Goal: Navigation & Orientation: Find specific page/section

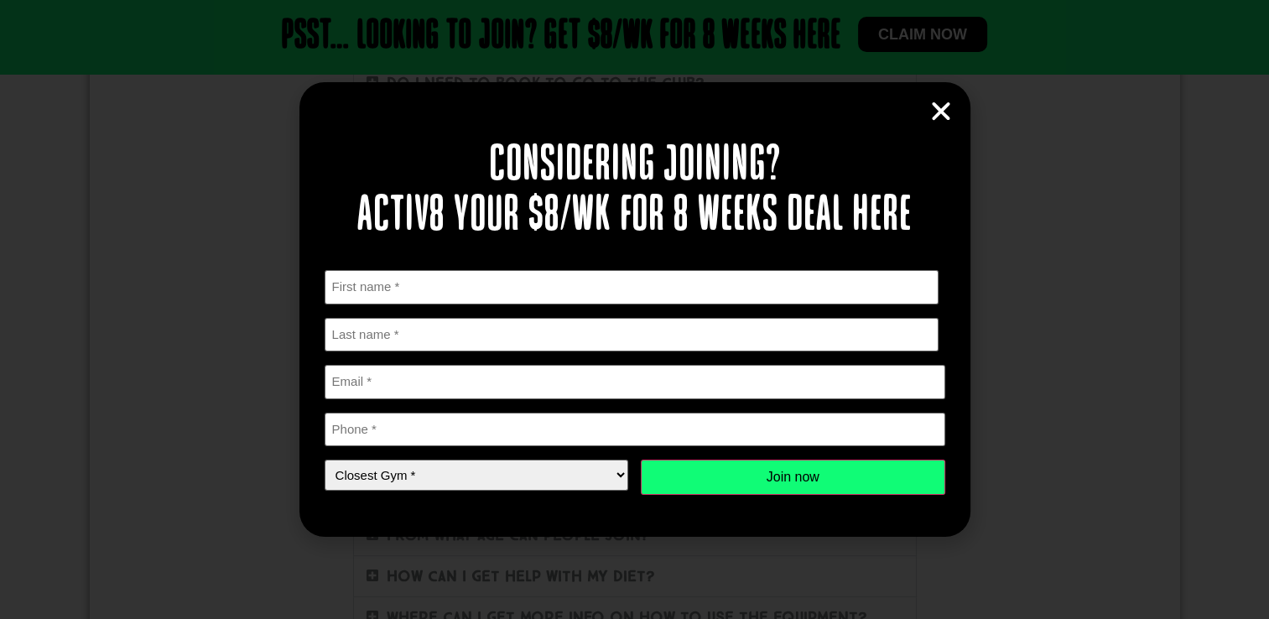
scroll to position [406, 0]
click at [936, 112] on icon "Close" at bounding box center [941, 111] width 25 height 25
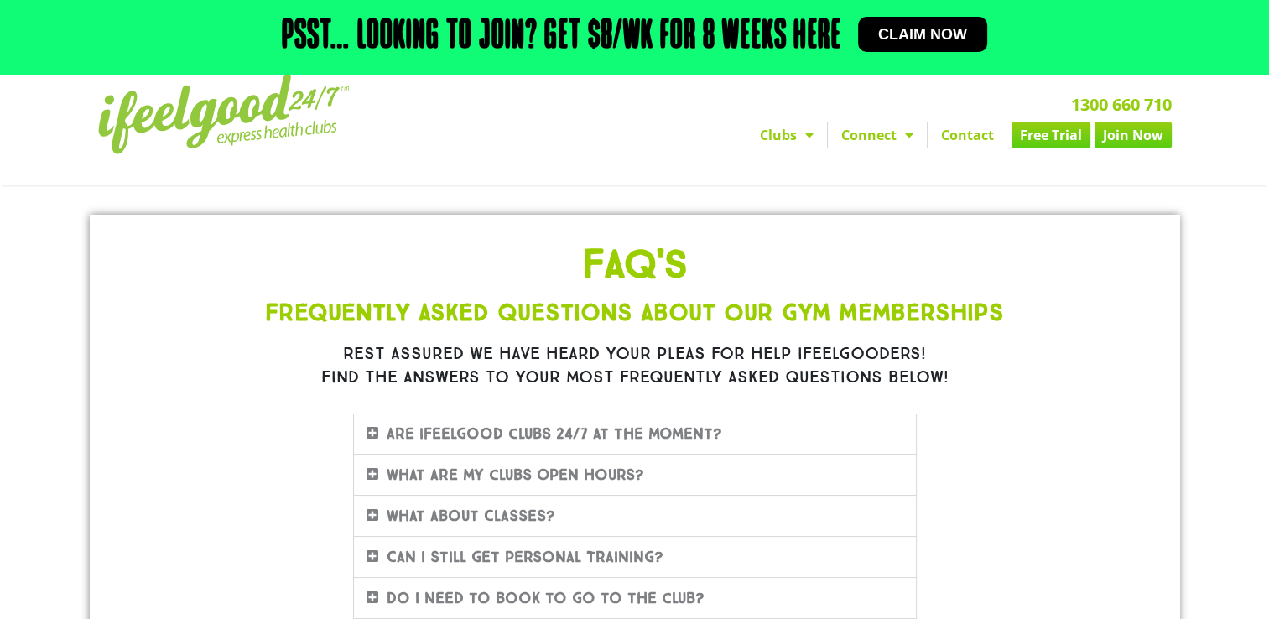
scroll to position [0, 0]
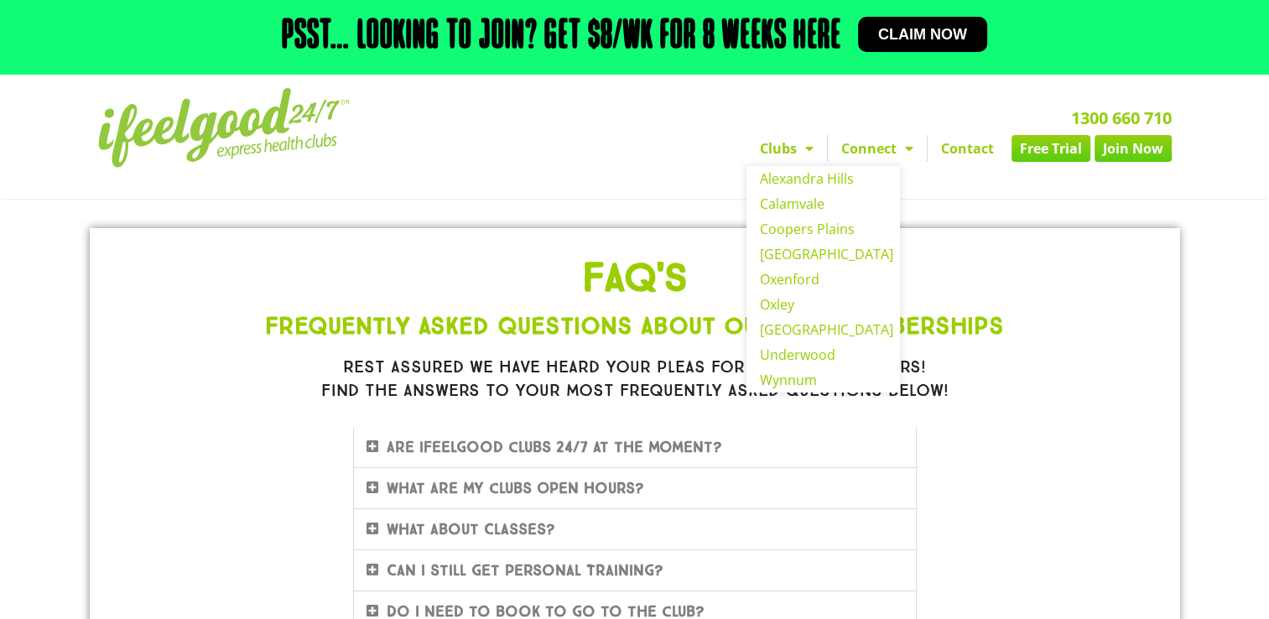
click at [799, 149] on span "Menu" at bounding box center [805, 148] width 17 height 30
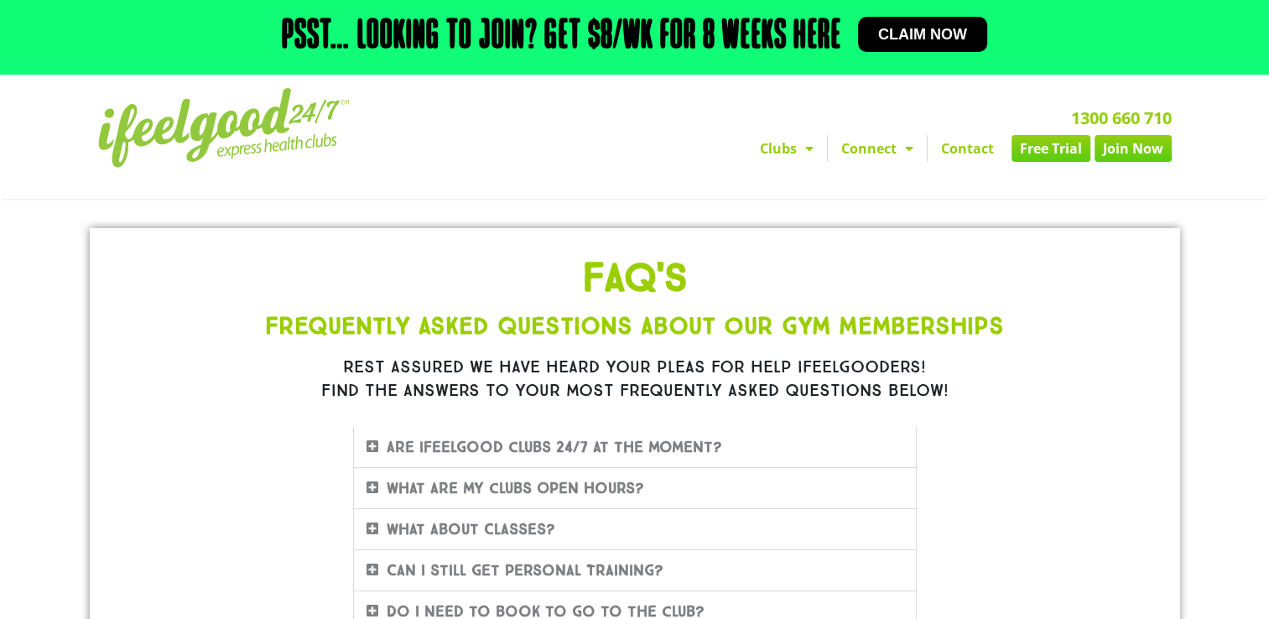
click at [799, 149] on span "Menu" at bounding box center [805, 148] width 17 height 30
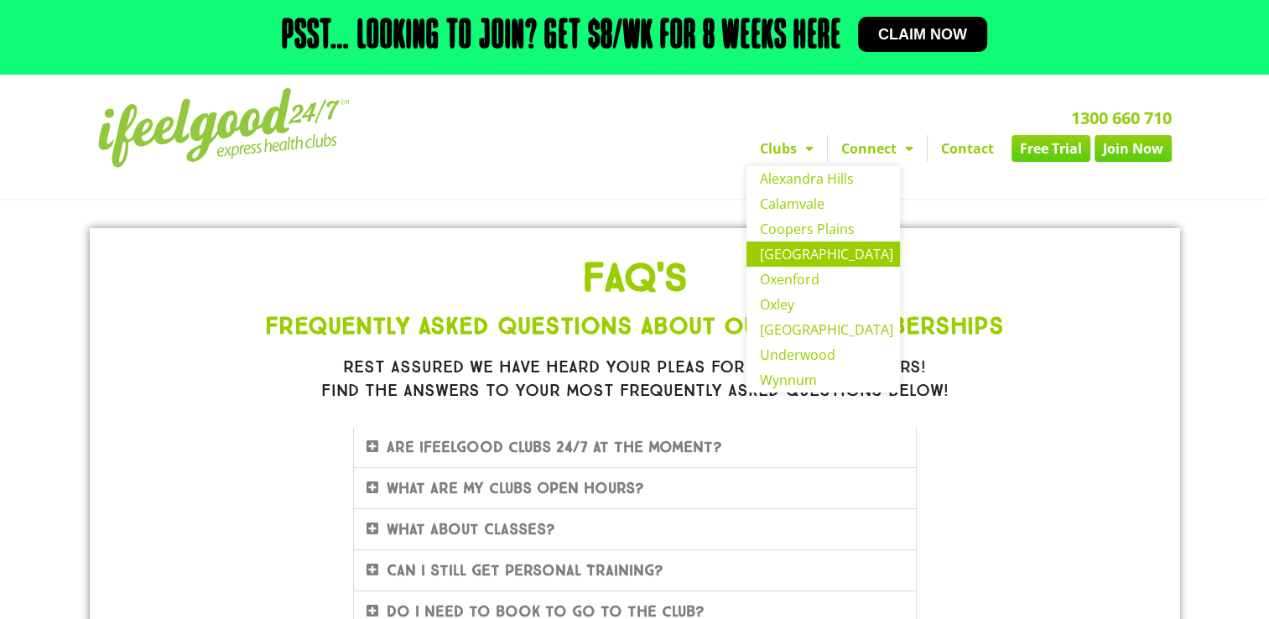
click at [813, 253] on link "[GEOGRAPHIC_DATA]" at bounding box center [824, 254] width 154 height 25
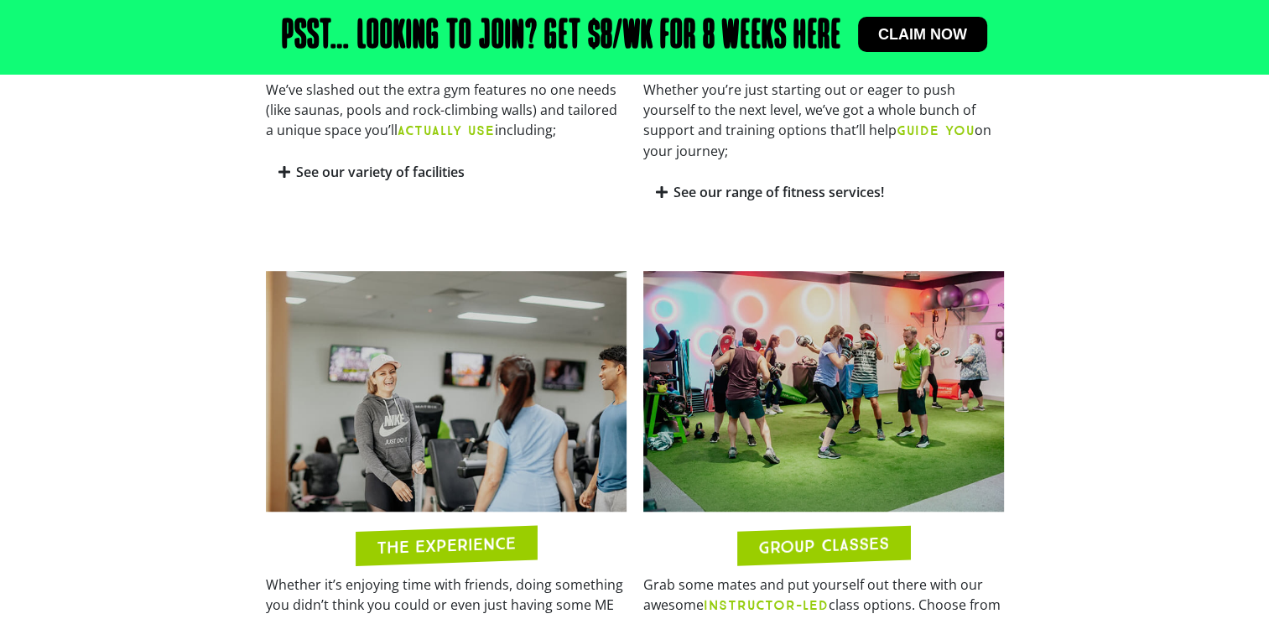
scroll to position [1162, 0]
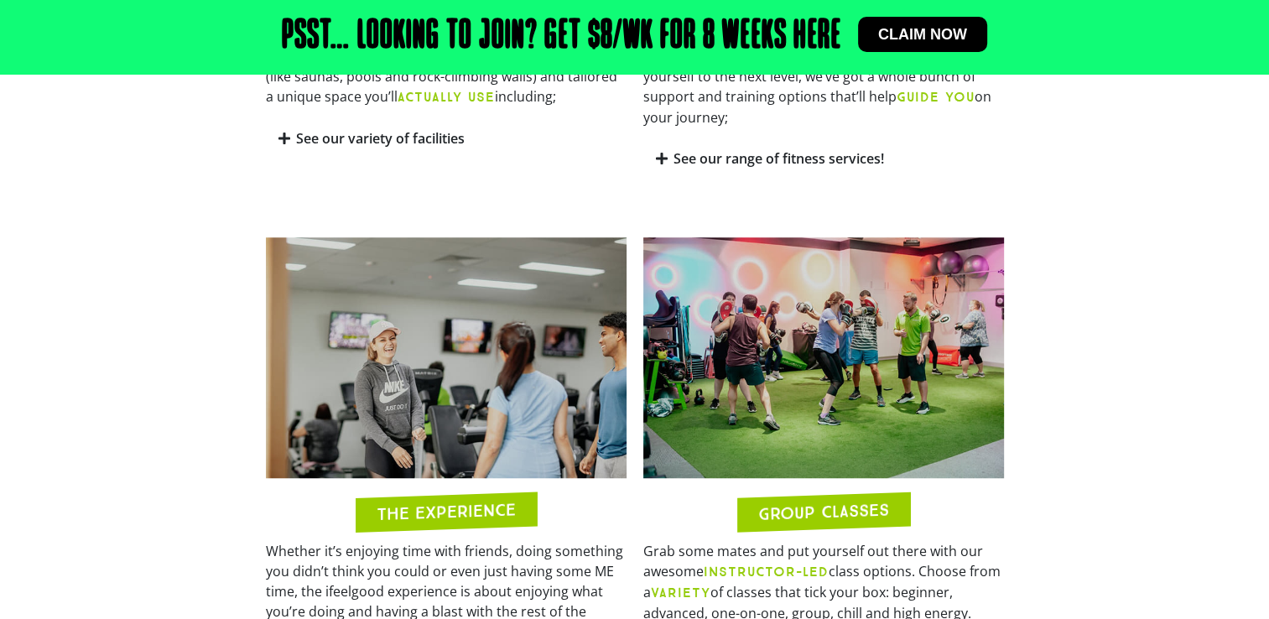
click at [1268, 614] on section "THE EXPERIENCE Whether it’s enjoying time with friends, doing something you did…" at bounding box center [634, 491] width 1269 height 524
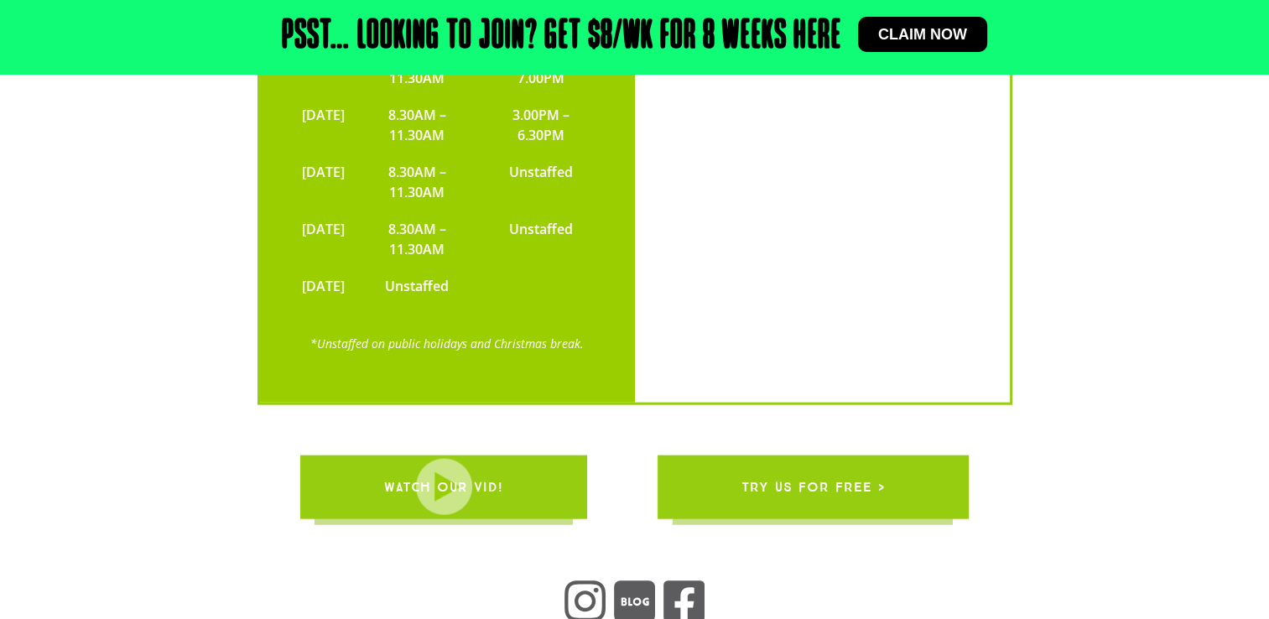
scroll to position [4770, 0]
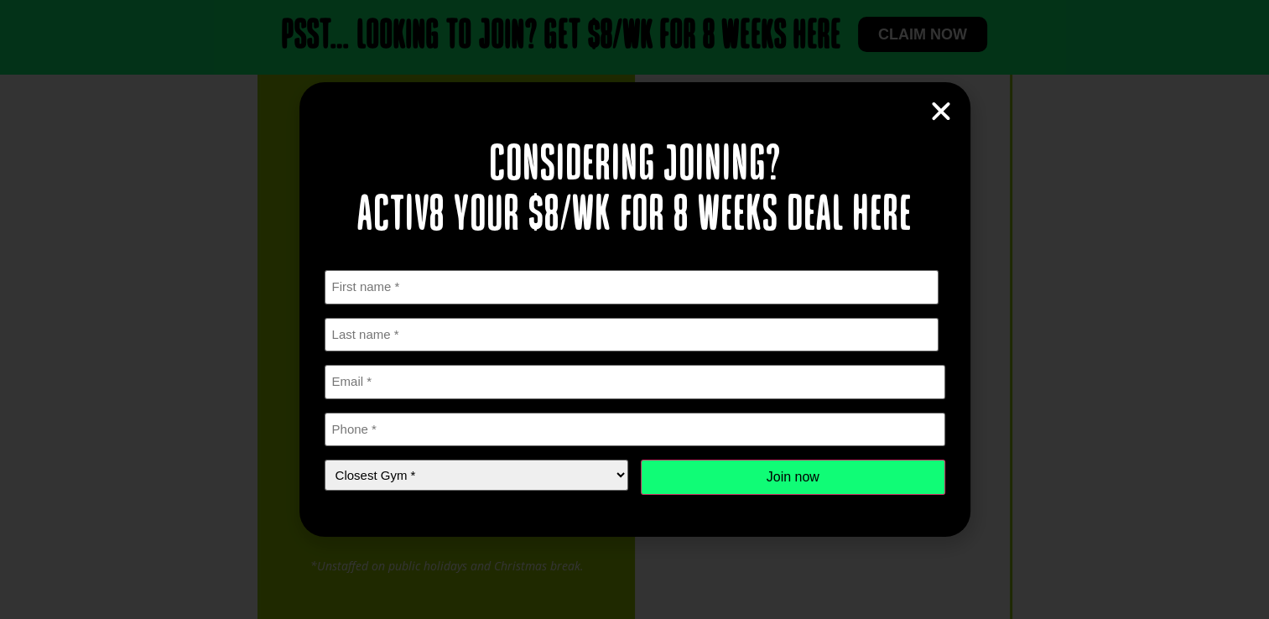
click at [936, 108] on icon "Close" at bounding box center [941, 111] width 25 height 25
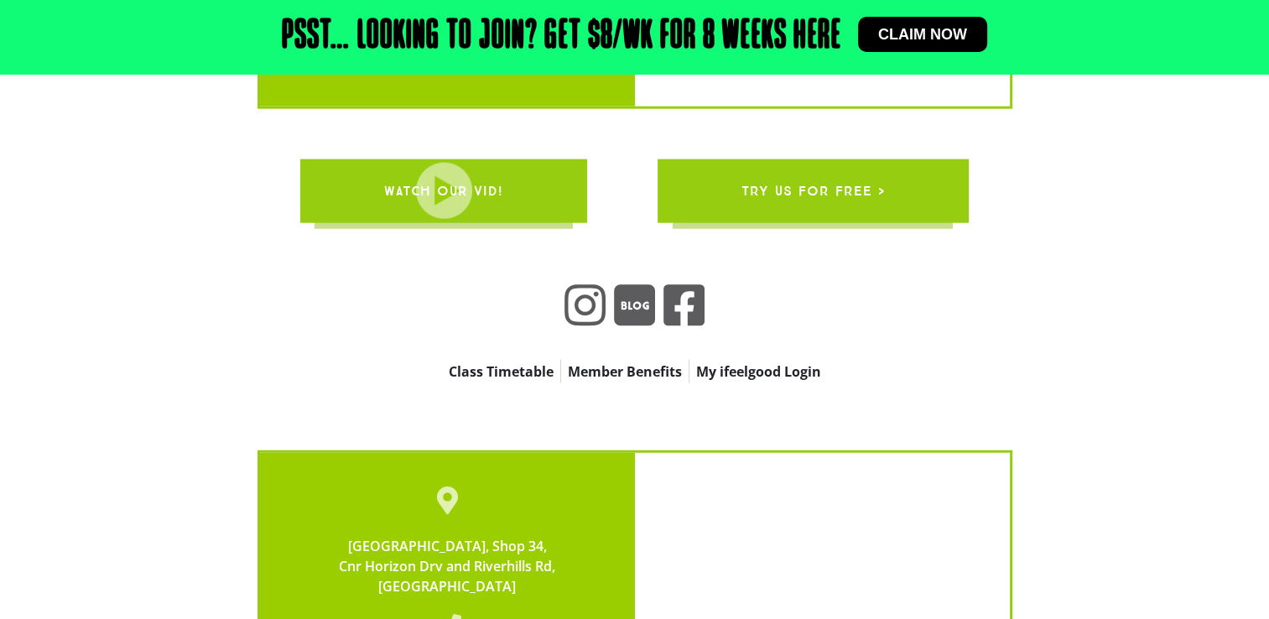
scroll to position [4099, 0]
